Goal: Find specific page/section: Find specific page/section

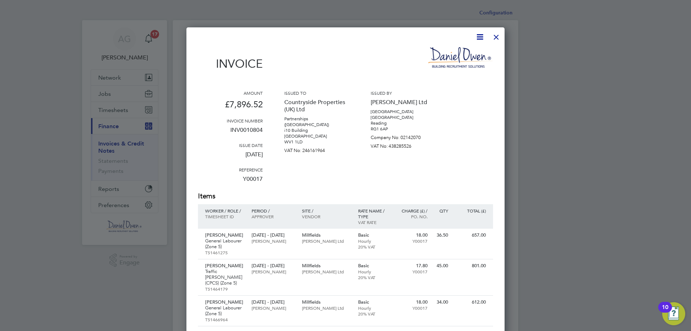
click at [499, 36] on div at bounding box center [496, 35] width 13 height 13
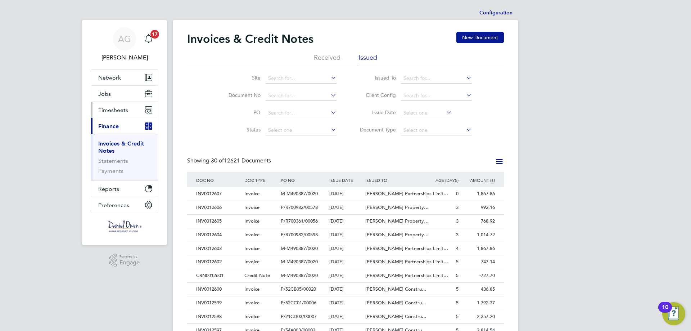
click at [131, 110] on button "Timesheets" at bounding box center [124, 110] width 67 height 16
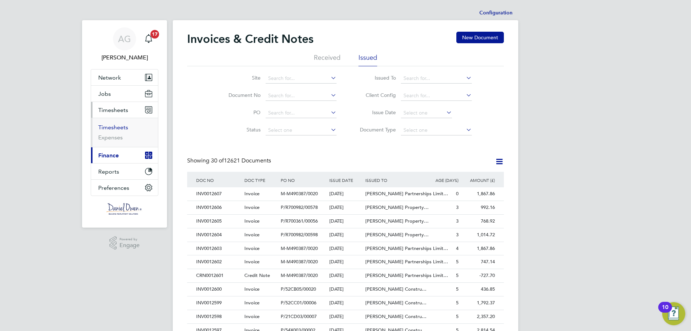
click at [122, 124] on link "Timesheets" at bounding box center [113, 127] width 30 height 7
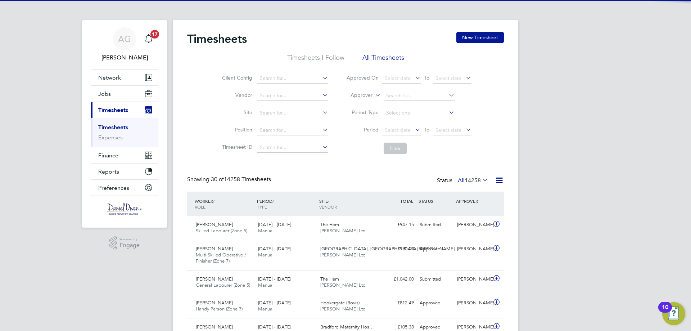
click at [374, 95] on icon at bounding box center [374, 93] width 0 height 6
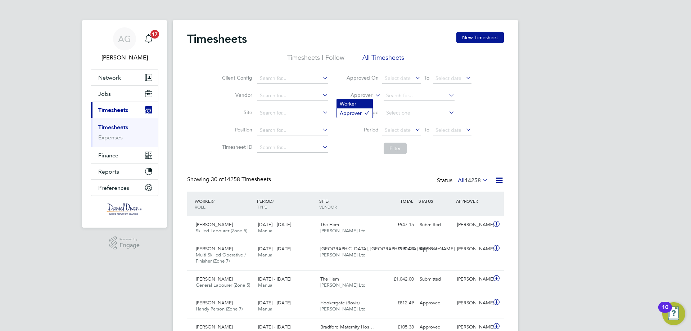
click at [359, 103] on li "Worker" at bounding box center [355, 103] width 36 height 9
click at [414, 95] on input at bounding box center [419, 96] width 71 height 10
click at [421, 108] on li "[PERSON_NAME]" at bounding box center [419, 106] width 72 height 10
type input "[PERSON_NAME]"
click at [390, 152] on button "Filter" at bounding box center [395, 149] width 23 height 12
